Goal: Information Seeking & Learning: Learn about a topic

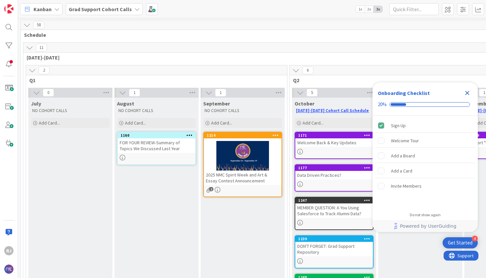
click at [113, 5] on span "Grad Support Cohort Calls" at bounding box center [100, 9] width 63 height 8
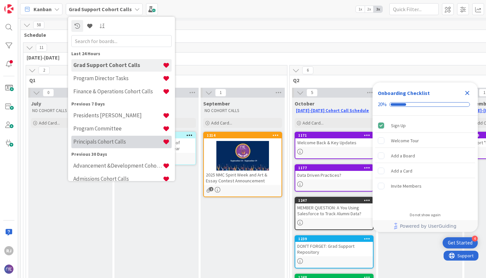
click at [97, 143] on h4 "Principals Cohort Calls" at bounding box center [117, 142] width 89 height 7
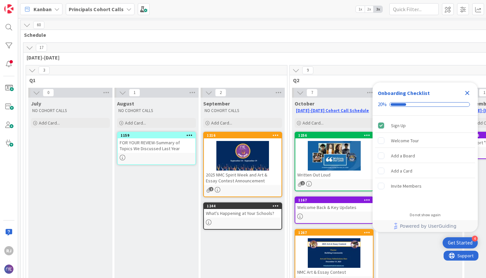
click at [466, 93] on icon "Close Checklist" at bounding box center [468, 93] width 4 height 4
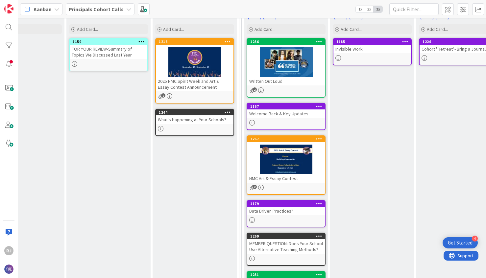
scroll to position [95, 48]
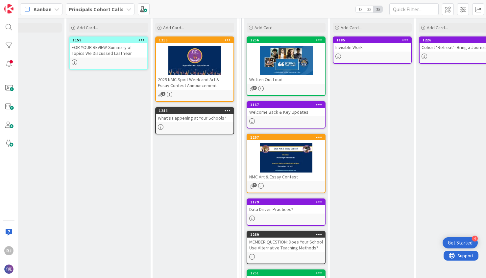
click at [200, 120] on div "What's Happening at Your Schools?" at bounding box center [195, 118] width 78 height 9
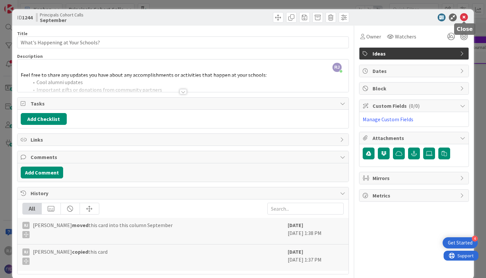
click at [464, 16] on icon at bounding box center [464, 17] width 8 height 8
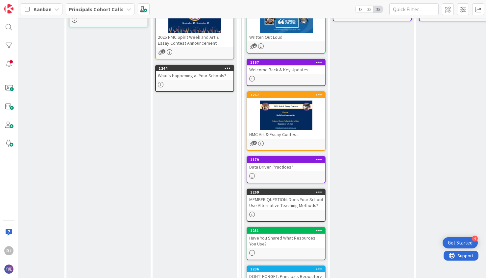
scroll to position [139, 48]
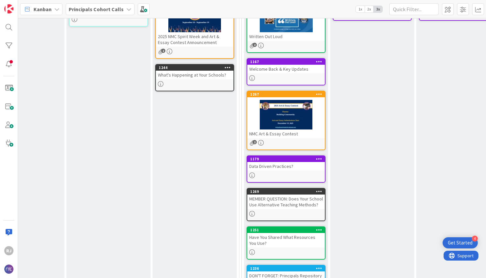
click at [198, 77] on div "What's Happening at Your Schools?" at bounding box center [195, 75] width 78 height 9
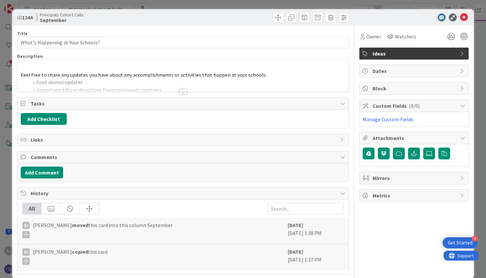
click at [182, 89] on div at bounding box center [183, 91] width 7 height 5
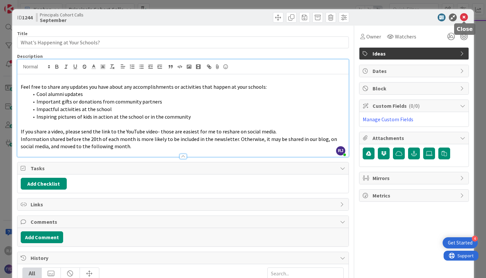
click at [462, 17] on icon at bounding box center [464, 17] width 8 height 8
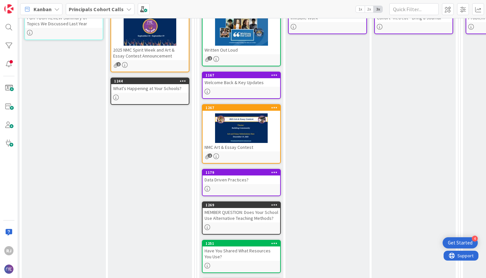
scroll to position [135, 93]
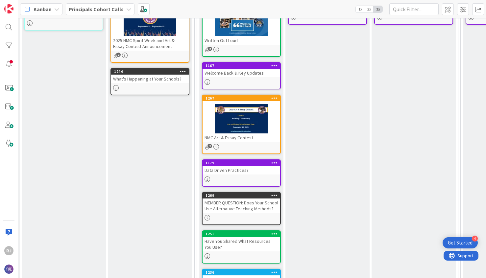
click at [259, 74] on div "Welcome Back & Key Updates" at bounding box center [242, 73] width 78 height 9
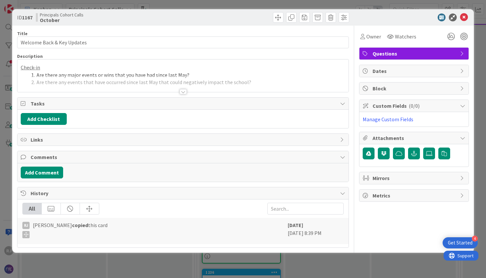
click at [183, 91] on div at bounding box center [183, 91] width 7 height 5
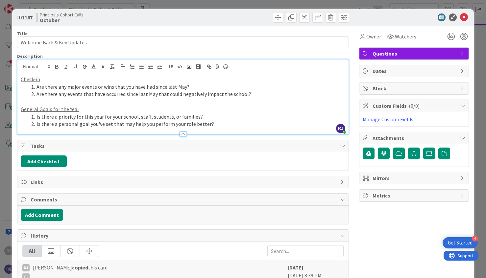
click at [464, 18] on icon at bounding box center [464, 17] width 8 height 8
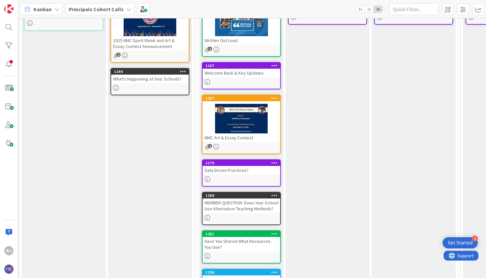
click at [242, 124] on div at bounding box center [242, 119] width 78 height 30
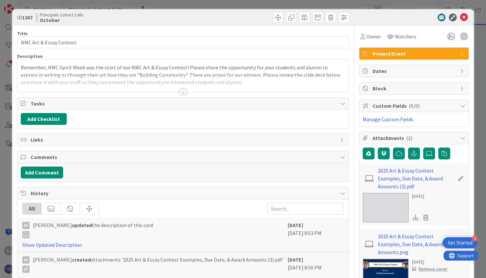
click at [184, 91] on div at bounding box center [183, 91] width 7 height 5
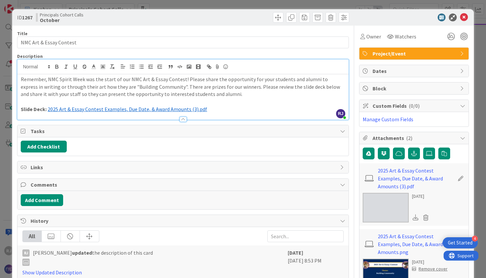
click at [138, 109] on span "2025 Art & Essay Contest Examples, Due Date, & Award Amounts (3).pdf" at bounding box center [128, 109] width 160 height 7
click at [466, 16] on icon at bounding box center [464, 17] width 8 height 8
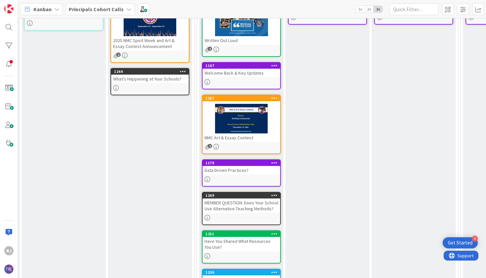
click at [256, 170] on div "Data Driven Practices?" at bounding box center [242, 170] width 78 height 9
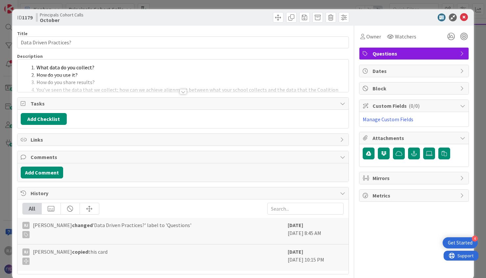
click at [184, 90] on div at bounding box center [183, 91] width 7 height 5
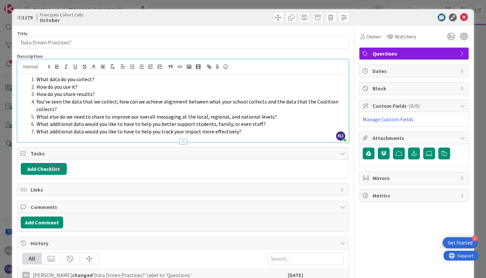
drag, startPoint x: 369, startPoint y: 18, endPoint x: 367, endPoint y: 7, distance: 11.4
click at [367, 7] on div "ID 1179 Principals Cohort Calls October Title 22 / 128 Data Driven Practices? D…" at bounding box center [243, 139] width 486 height 278
click at [464, 16] on icon at bounding box center [464, 17] width 8 height 8
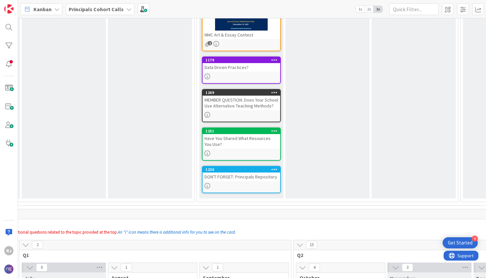
scroll to position [241, 93]
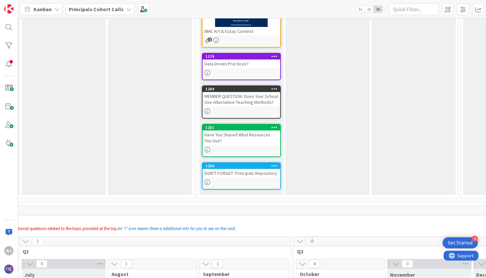
click at [253, 103] on div "MEMBER QUESTION: Does Your School Use Alternative Teaching Methods?" at bounding box center [242, 99] width 78 height 14
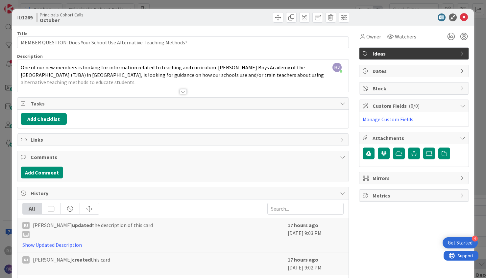
click at [184, 91] on div at bounding box center [183, 91] width 7 height 5
